Goal: Information Seeking & Learning: Learn about a topic

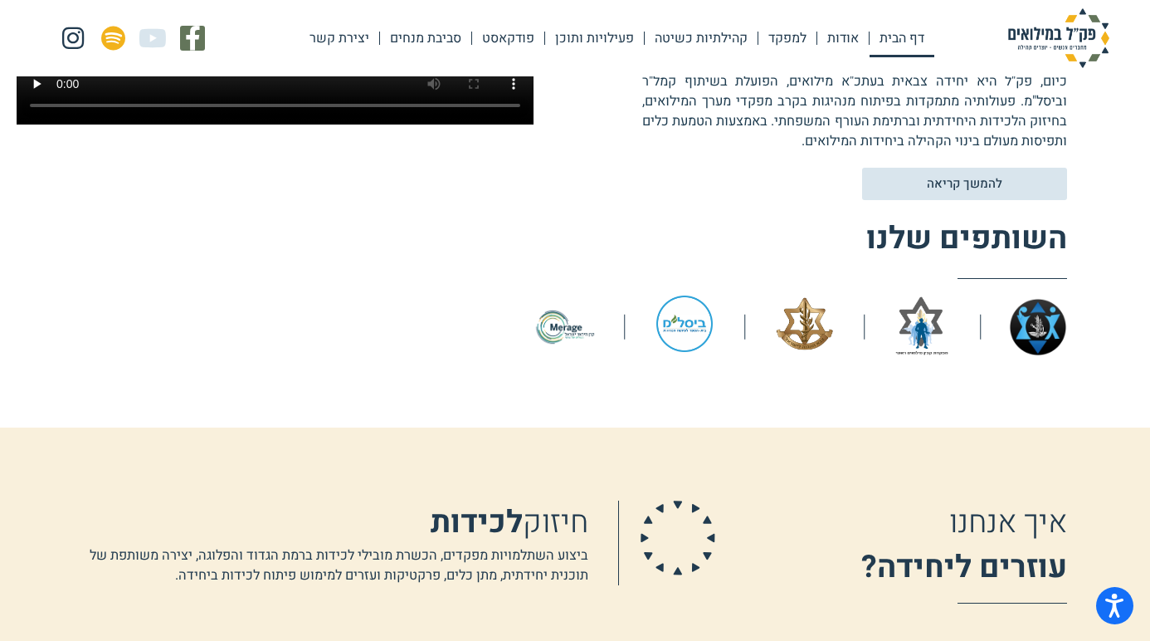
scroll to position [759, 0]
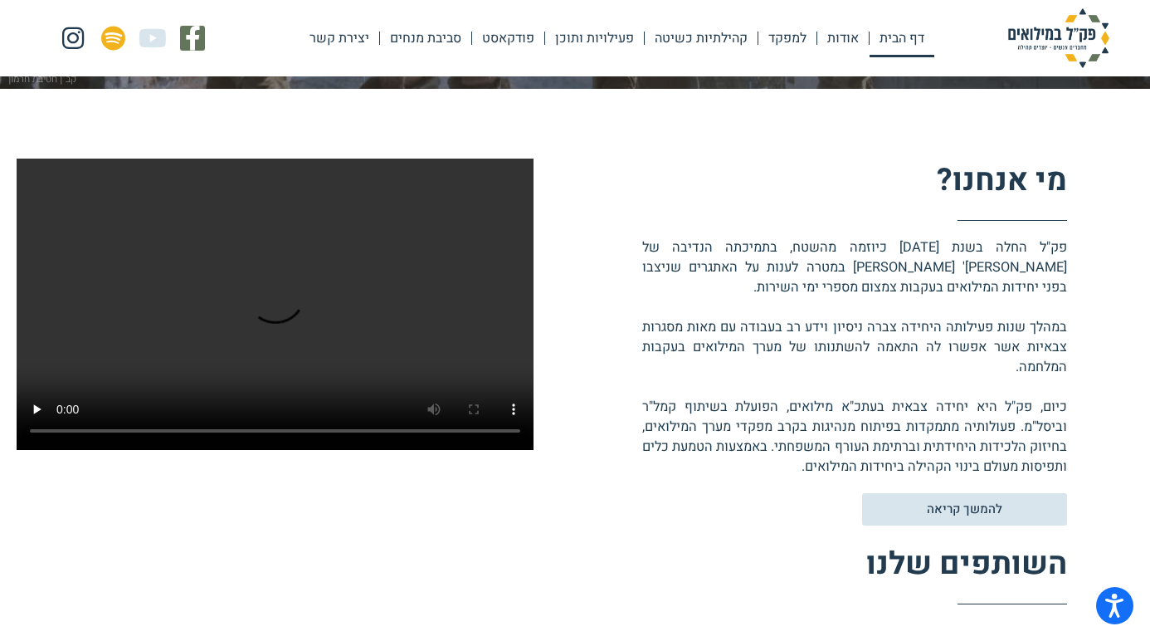
scroll to position [441, 0]
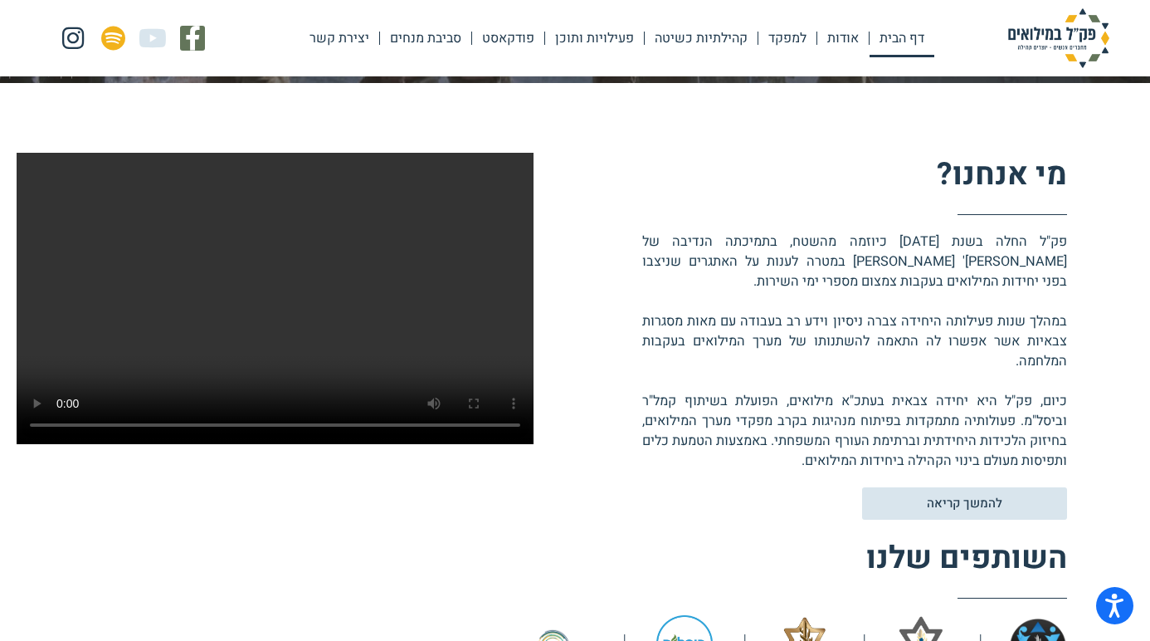
drag, startPoint x: 1058, startPoint y: 241, endPoint x: 762, endPoint y: 459, distance: 367.9
click at [762, 459] on p "פק"ל החלה בשנת 2018 כיוזמה מהשטח, בתמיכתה הנדיבה של קרן מיראז' ישראל במטרה לענו…" at bounding box center [854, 350] width 425 height 239
click at [765, 486] on div "מי אנחנו? פק"ל החלה בשנת 2018 כיוזמה מהשטח, בתמיכתה הנדיבה של קרן מיראז' ישראל …" at bounding box center [801, 415] width 534 height 524
click at [959, 497] on span "להמשך קריאה" at bounding box center [964, 504] width 83 height 14
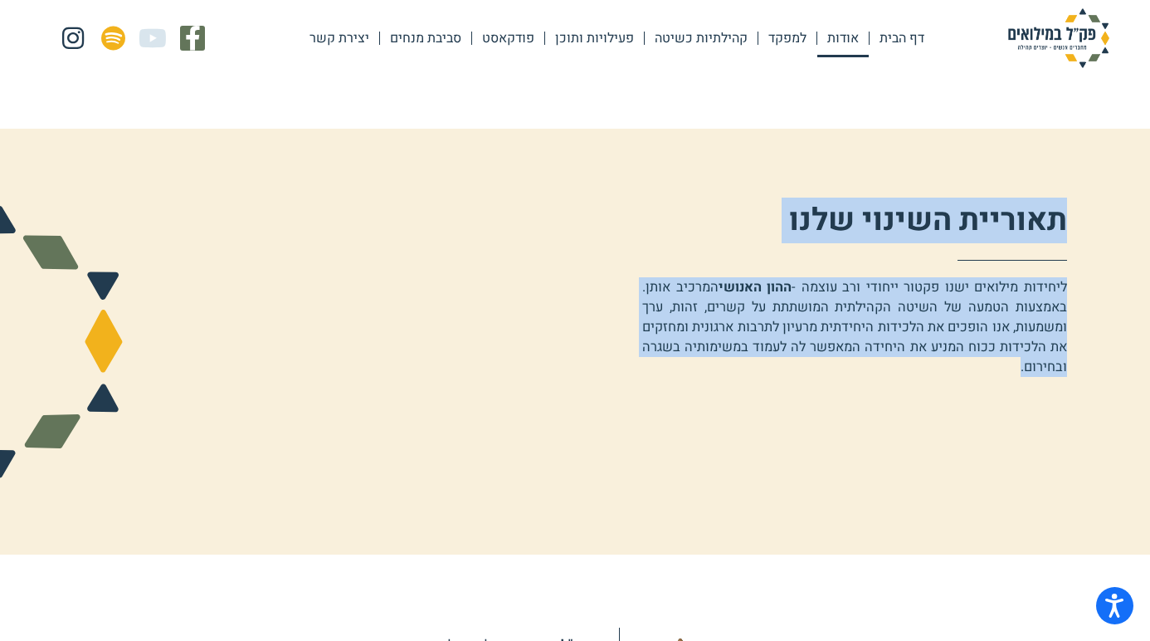
scroll to position [1259, 0]
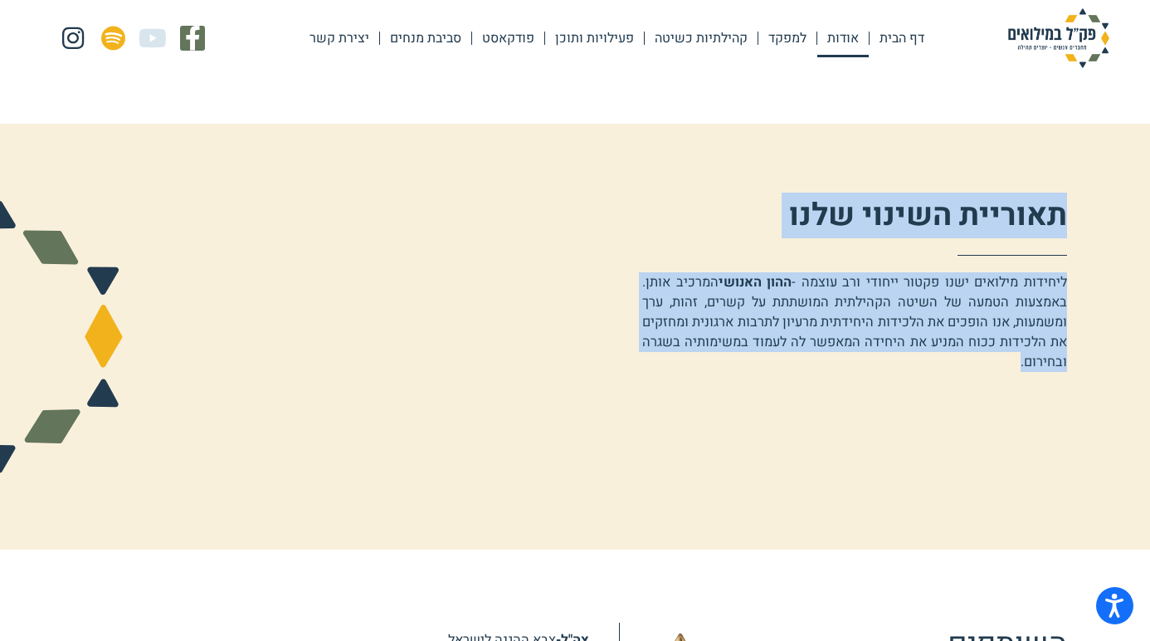
drag, startPoint x: 1066, startPoint y: 157, endPoint x: 856, endPoint y: 478, distance: 383.6
click at [856, 478] on div "אודות פק"ל במילואים הסיפור שלנו פק"ל במילואים- מתמקדת בחיזוק מערך המילואים, באמ…" at bounding box center [575, 482] width 1150 height 3328
copy div "הסיפור שלנו פק"ל במילואים- מתמקדת בחיזוק מערך המילואים, באמצעות פיתוח והטמעה של…"
